Goal: Transaction & Acquisition: Purchase product/service

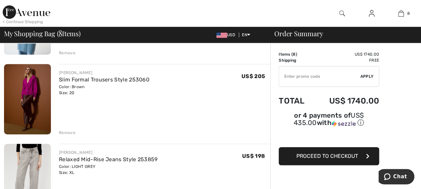
scroll to position [114, 0]
click at [66, 132] on div "Remove" at bounding box center [67, 132] width 16 height 6
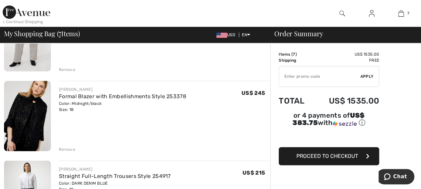
scroll to position [177, 0]
click at [66, 149] on div "Remove" at bounding box center [67, 149] width 16 height 6
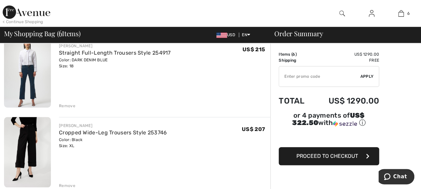
scroll to position [223, 0]
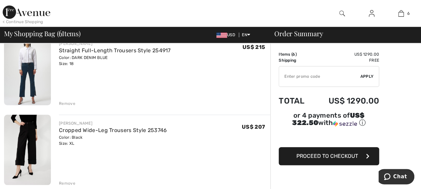
click at [68, 103] on div "Remove" at bounding box center [67, 103] width 16 height 6
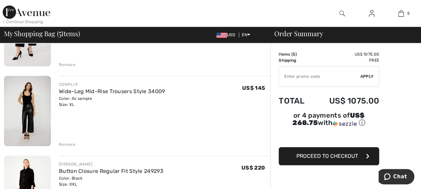
scroll to position [262, 0]
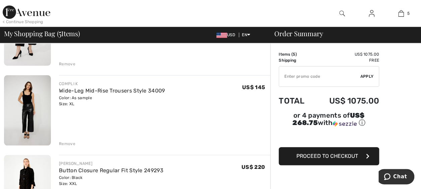
click at [71, 143] on div "Remove" at bounding box center [67, 144] width 16 height 6
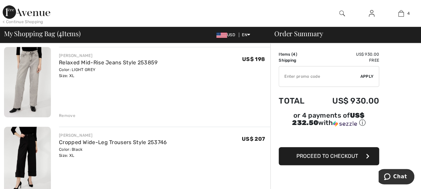
scroll to position [131, 0]
click at [63, 114] on div "Remove" at bounding box center [67, 116] width 16 height 6
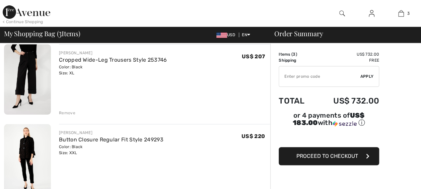
scroll to position [0, 0]
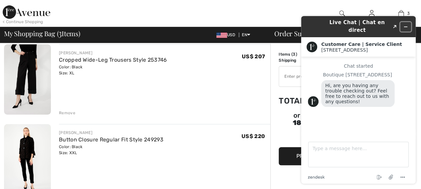
click at [402, 24] on button "Minimize widget" at bounding box center [405, 26] width 11 height 9
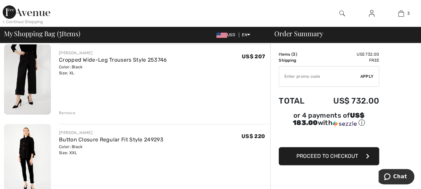
click at [28, 145] on img at bounding box center [27, 159] width 47 height 70
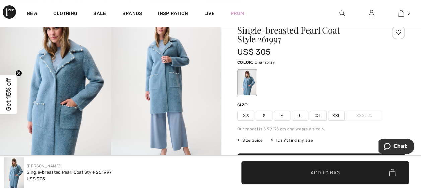
scroll to position [61, 0]
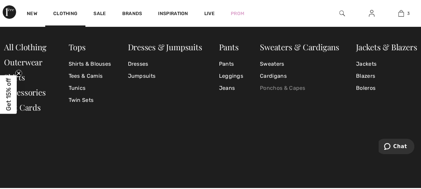
click at [276, 88] on link "Ponchos & Capes" at bounding box center [299, 88] width 79 height 12
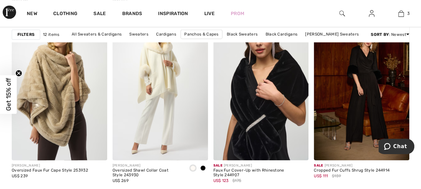
scroll to position [468, 0]
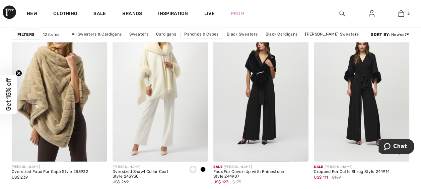
click at [353, 84] on img at bounding box center [361, 89] width 95 height 143
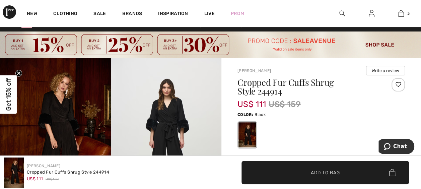
scroll to position [8, 0]
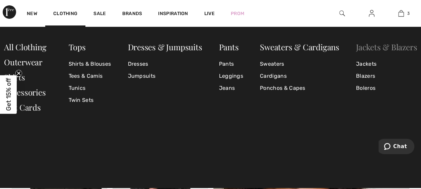
click at [366, 49] on link "Jackets & Blazers" at bounding box center [386, 47] width 61 height 11
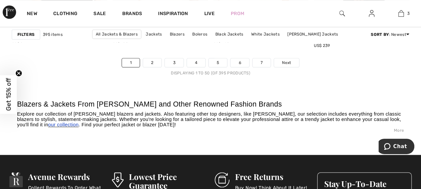
scroll to position [2858, 0]
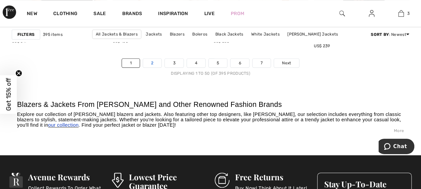
click at [150, 67] on link "2" at bounding box center [152, 63] width 18 height 9
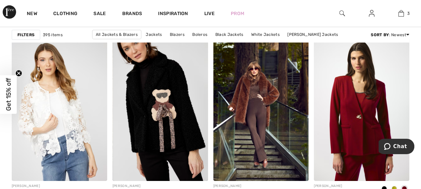
scroll to position [2402, 0]
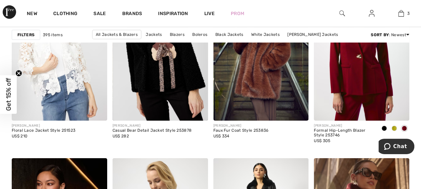
click at [250, 83] on img at bounding box center [260, 49] width 95 height 143
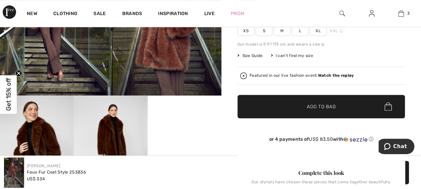
scroll to position [112, 0]
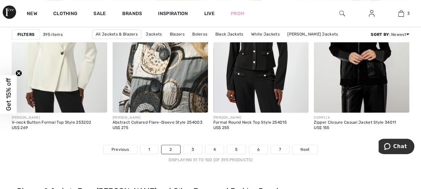
scroll to position [2776, 0]
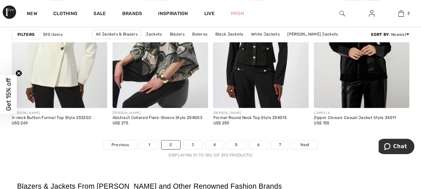
click at [196, 144] on link "3" at bounding box center [192, 144] width 18 height 9
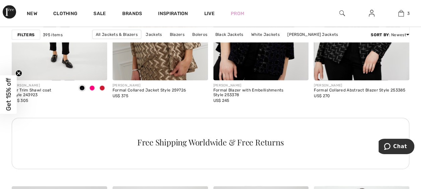
scroll to position [728, 0]
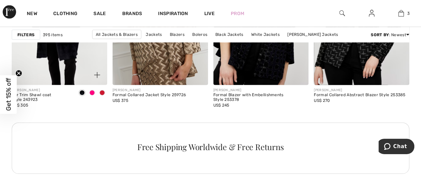
click at [69, 69] on img at bounding box center [59, 13] width 95 height 143
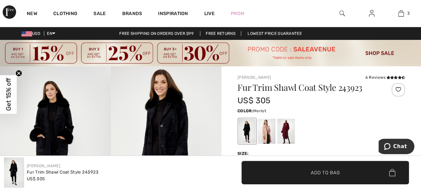
click at [286, 131] on div at bounding box center [285, 131] width 17 height 25
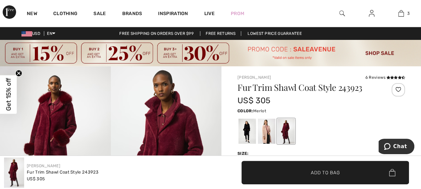
click at [55, 121] on img at bounding box center [55, 149] width 111 height 166
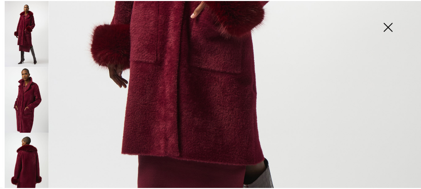
scroll to position [272, 0]
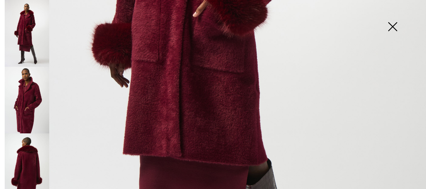
click at [394, 28] on img at bounding box center [392, 27] width 33 height 34
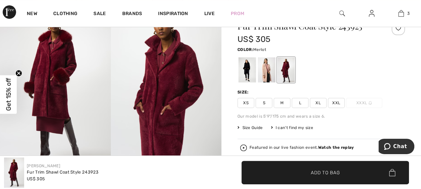
scroll to position [67, 0]
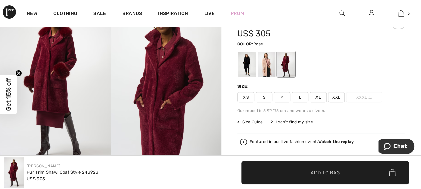
click at [270, 59] on div at bounding box center [266, 64] width 17 height 25
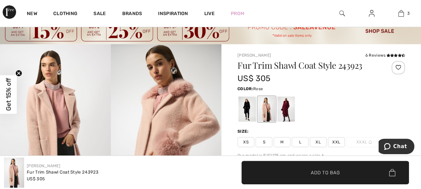
scroll to position [13, 0]
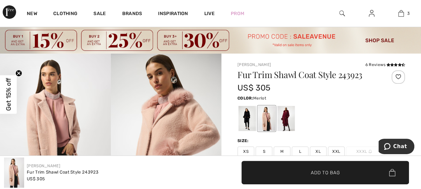
click at [288, 122] on div at bounding box center [285, 118] width 17 height 25
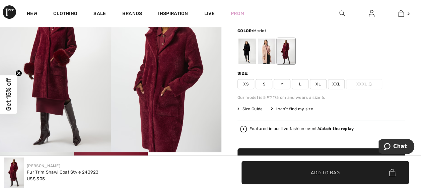
scroll to position [82, 0]
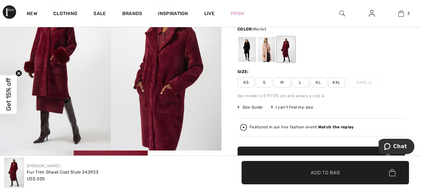
click at [320, 82] on span "XL" at bounding box center [318, 82] width 17 height 10
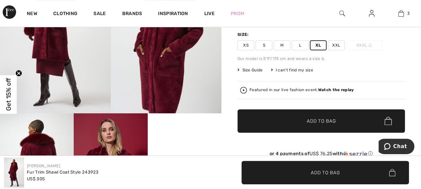
scroll to position [119, 0]
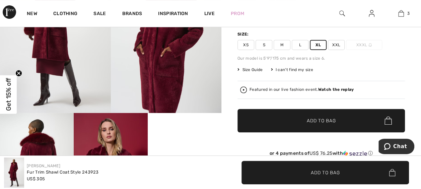
click at [320, 123] on span "Add to Bag" at bounding box center [321, 120] width 29 height 7
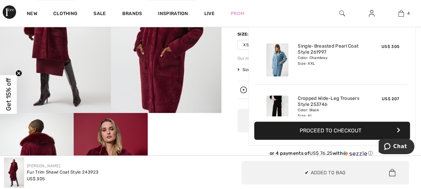
scroll to position [125, 0]
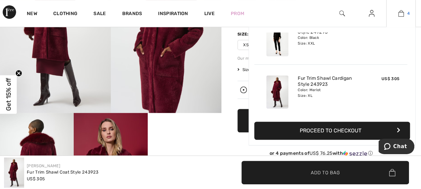
click at [402, 14] on img at bounding box center [401, 13] width 6 height 8
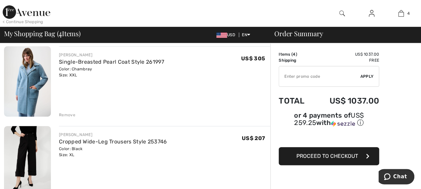
scroll to position [54, 0]
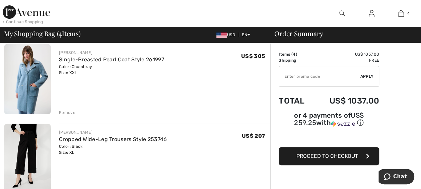
click at [64, 114] on div "Remove" at bounding box center [67, 112] width 16 height 6
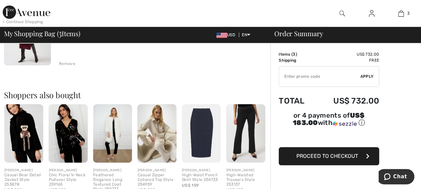
scroll to position [262, 0]
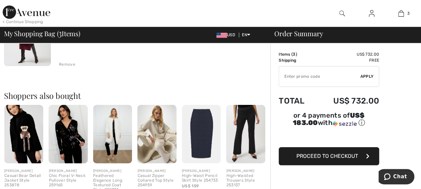
click at [237, 137] on img at bounding box center [245, 134] width 39 height 59
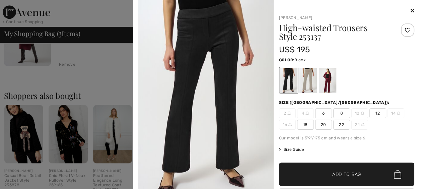
click at [410, 13] on icon at bounding box center [412, 10] width 4 height 5
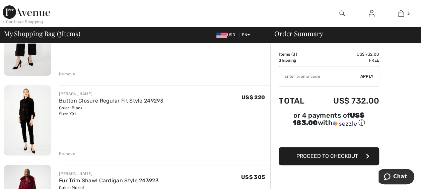
scroll to position [94, 0]
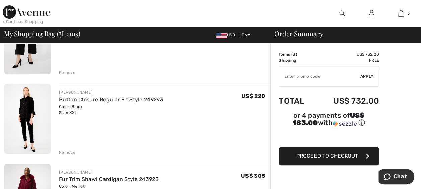
click at [33, 118] on img at bounding box center [27, 119] width 47 height 70
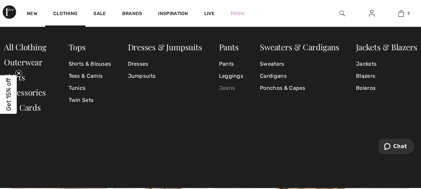
click at [230, 88] on link "Jeans" at bounding box center [231, 88] width 24 height 12
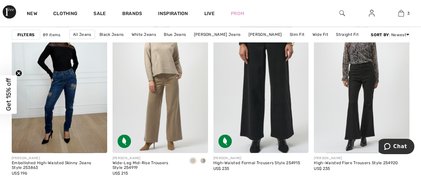
scroll to position [655, 0]
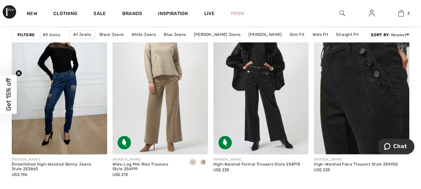
click at [366, 67] on img at bounding box center [361, 82] width 95 height 143
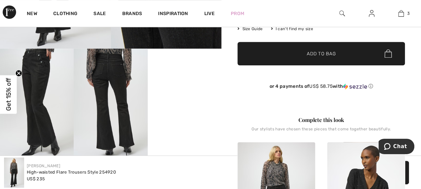
scroll to position [226, 0]
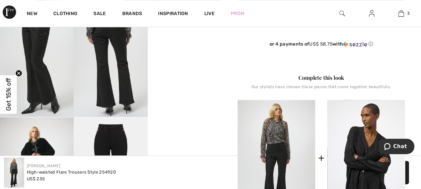
click at [281, 155] on img at bounding box center [276, 158] width 78 height 117
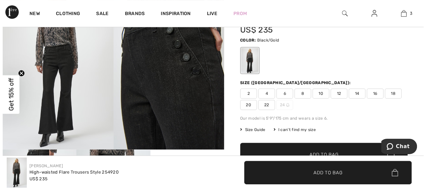
scroll to position [0, 0]
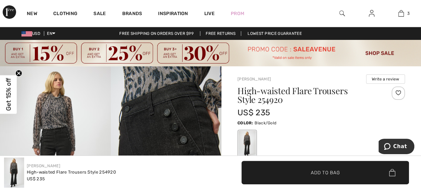
click at [129, 114] on img at bounding box center [166, 149] width 111 height 166
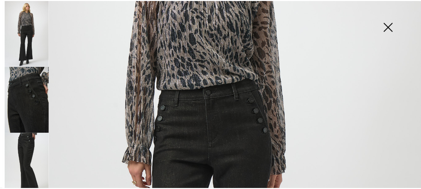
scroll to position [152, 0]
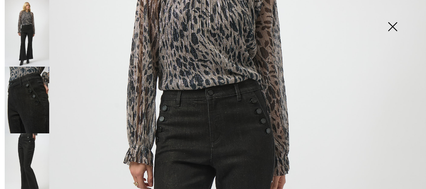
click at [392, 25] on img at bounding box center [392, 27] width 33 height 34
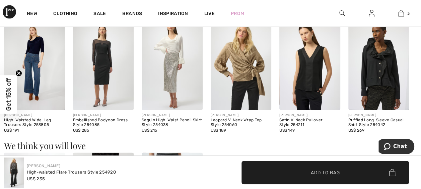
scroll to position [662, 0]
click at [33, 89] on img at bounding box center [34, 64] width 61 height 91
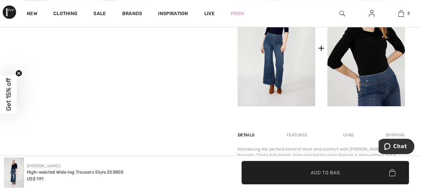
scroll to position [309, 0]
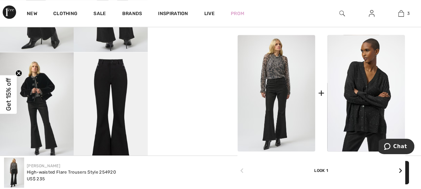
scroll to position [287, 0]
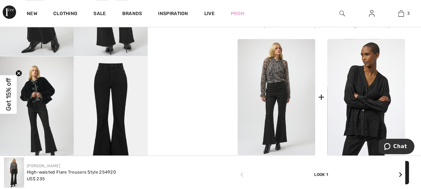
click at [110, 79] on img at bounding box center [111, 111] width 74 height 110
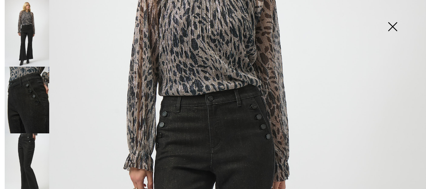
scroll to position [144, 0]
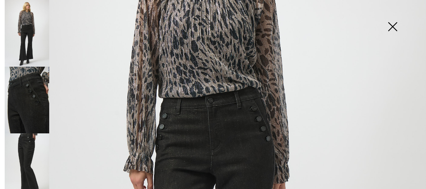
click at [395, 29] on img at bounding box center [392, 27] width 33 height 34
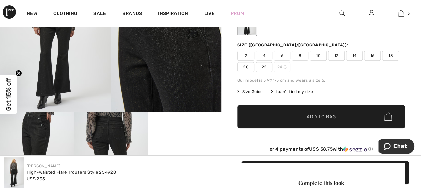
scroll to position [122, 0]
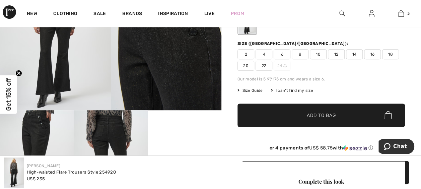
click at [247, 89] on span "Size Guide" at bounding box center [249, 90] width 25 height 6
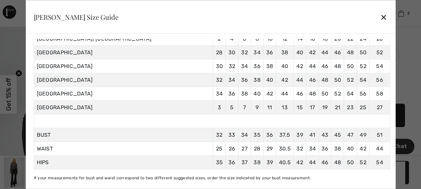
scroll to position [0, 0]
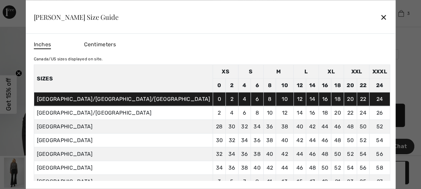
click at [380, 15] on div "✕" at bounding box center [383, 17] width 7 height 14
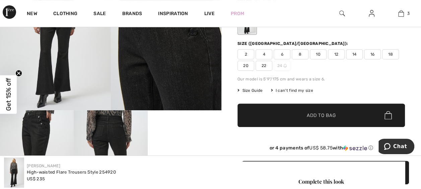
click at [388, 55] on span "18" at bounding box center [390, 54] width 17 height 10
click at [357, 114] on span "✔ Added to Bag Add to Bag" at bounding box center [320, 114] width 167 height 23
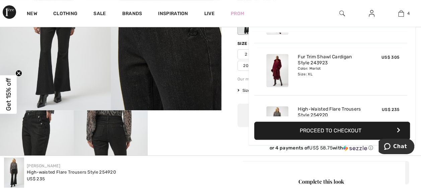
scroll to position [125, 0]
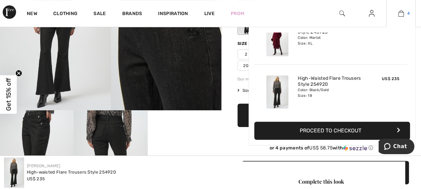
click at [399, 14] on img at bounding box center [401, 13] width 6 height 8
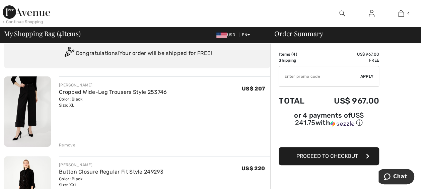
scroll to position [21, 0]
click at [73, 144] on div "Remove" at bounding box center [67, 145] width 16 height 6
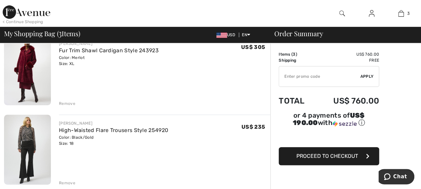
scroll to position [141, 0]
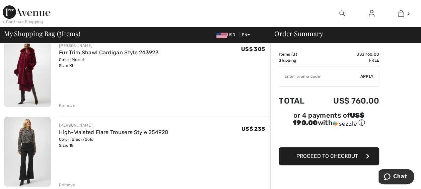
click at [66, 103] on div "Remove" at bounding box center [67, 105] width 16 height 6
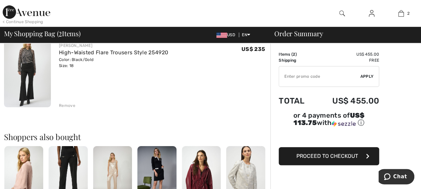
scroll to position [195, 0]
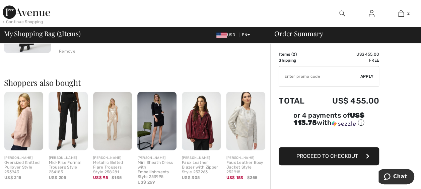
click at [29, 125] on img at bounding box center [23, 121] width 39 height 59
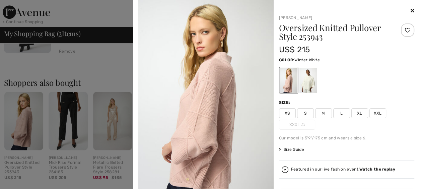
click at [301, 86] on div at bounding box center [307, 80] width 17 height 25
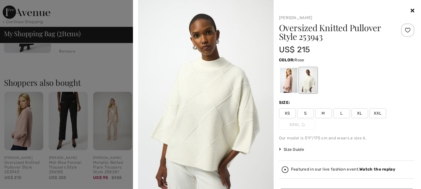
click at [287, 83] on div at bounding box center [288, 80] width 17 height 25
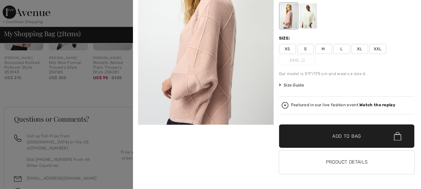
scroll to position [329, 0]
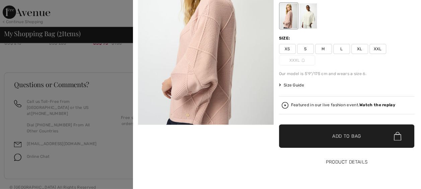
click at [305, 164] on button "Product Details" at bounding box center [347, 161] width 136 height 23
